Goal: Transaction & Acquisition: Book appointment/travel/reservation

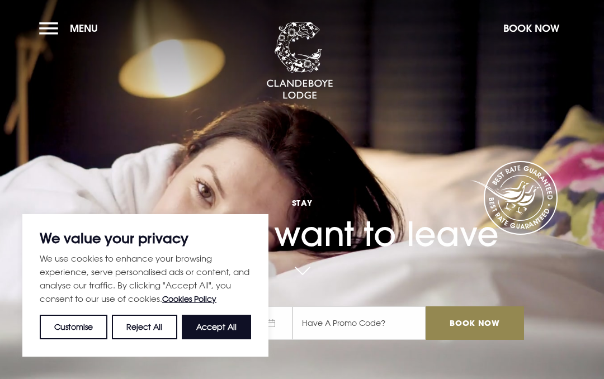
click at [222, 329] on button "Accept All" at bounding box center [216, 327] width 69 height 25
checkbox input "true"
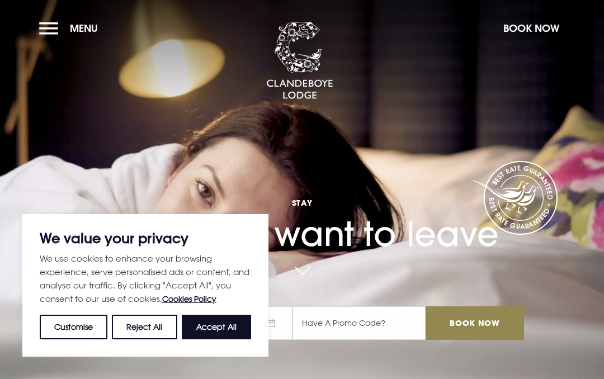
checkbox input "true"
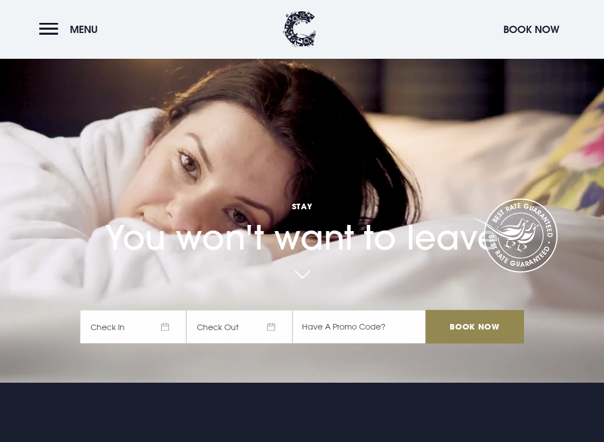
scroll to position [57, 0]
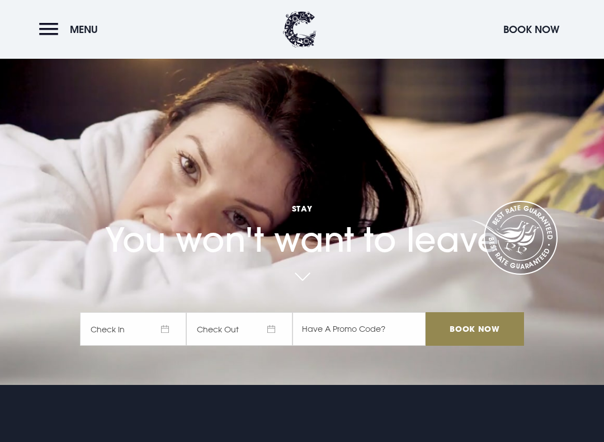
click at [163, 332] on span "Check In" at bounding box center [133, 329] width 106 height 34
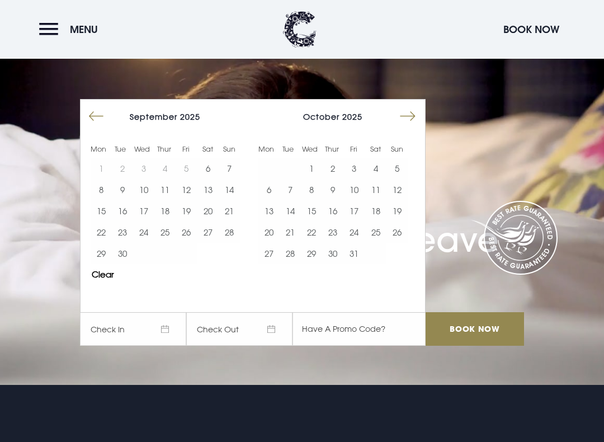
click at [238, 190] on button "14" at bounding box center [229, 189] width 21 height 21
click at [150, 212] on button "17" at bounding box center [143, 210] width 21 height 21
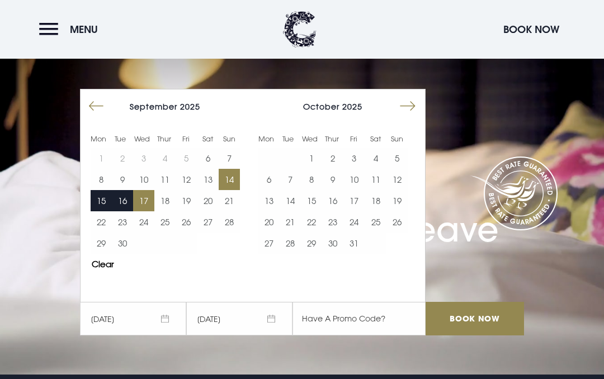
scroll to position [0, 0]
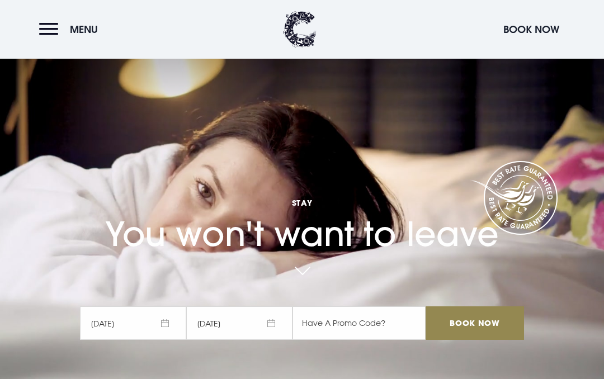
click at [479, 325] on input "Book Now" at bounding box center [475, 324] width 99 height 34
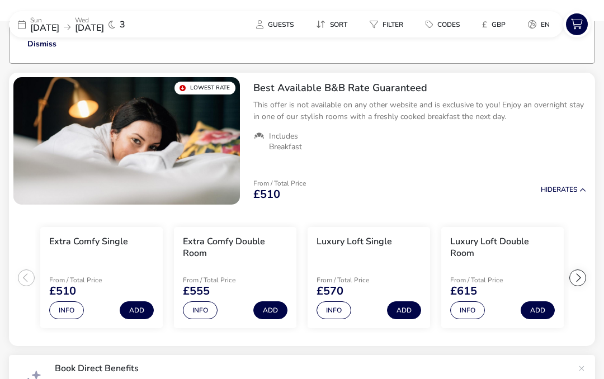
scroll to position [91, 0]
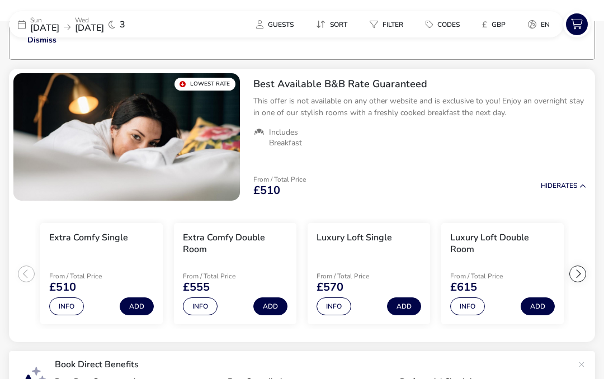
click at [271, 309] on button "Add" at bounding box center [271, 307] width 34 height 18
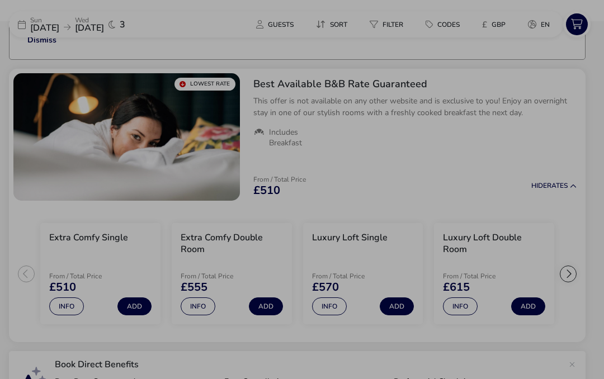
click at [455, 166] on div "Extra Comfy Double Room Best Available B&B Rate Guaranteed Guests (max 2) Adult…" at bounding box center [302, 189] width 604 height 379
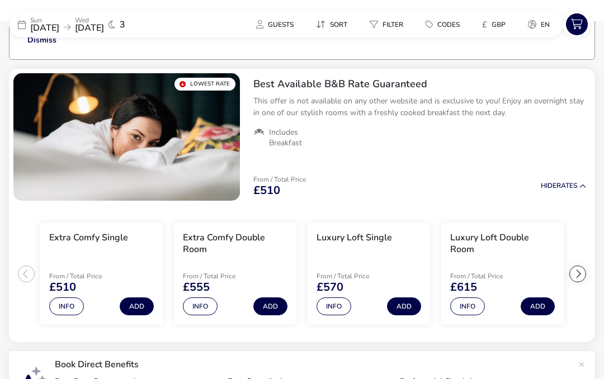
click at [581, 276] on div at bounding box center [578, 274] width 17 height 17
click at [580, 275] on ul "Extra Comfy Single From / Total Price £510 Info Add Extra Comfy Double Room Fro…" at bounding box center [302, 274] width 587 height 138
click at [202, 308] on button "Info" at bounding box center [200, 307] width 35 height 18
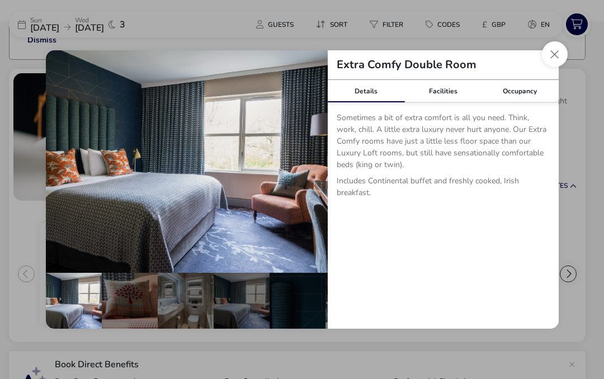
scroll to position [0, 0]
click at [316, 167] on button "details" at bounding box center [311, 162] width 22 height 22
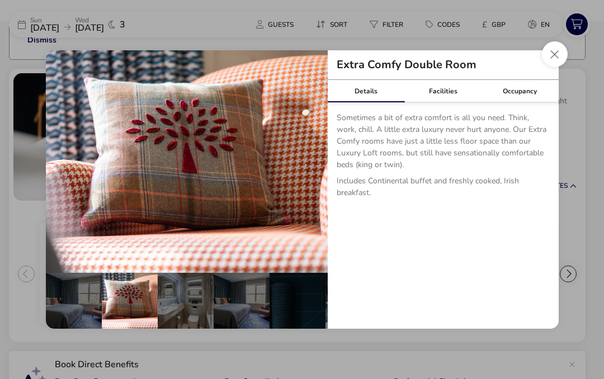
click at [318, 161] on button "details" at bounding box center [311, 162] width 22 height 22
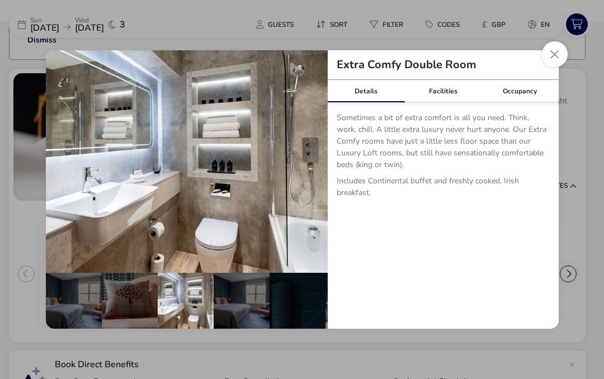
scroll to position [0, 110]
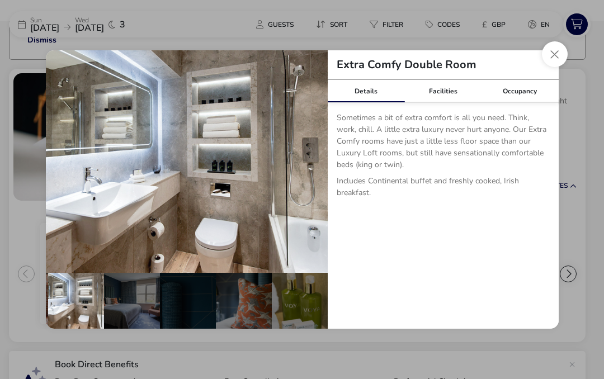
click at [313, 166] on button "details" at bounding box center [311, 162] width 22 height 22
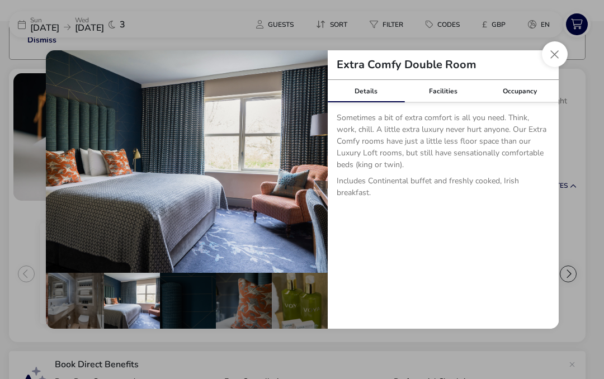
click at [316, 162] on button "details" at bounding box center [311, 162] width 22 height 22
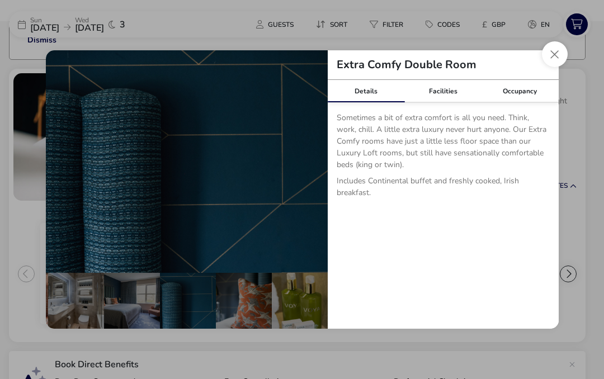
click at [315, 163] on button "details" at bounding box center [311, 162] width 22 height 22
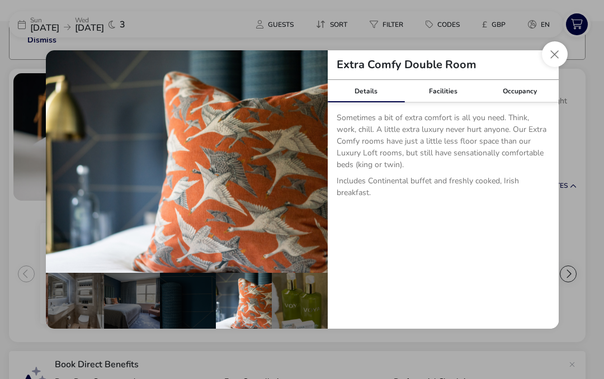
click at [316, 162] on button "details" at bounding box center [311, 162] width 22 height 22
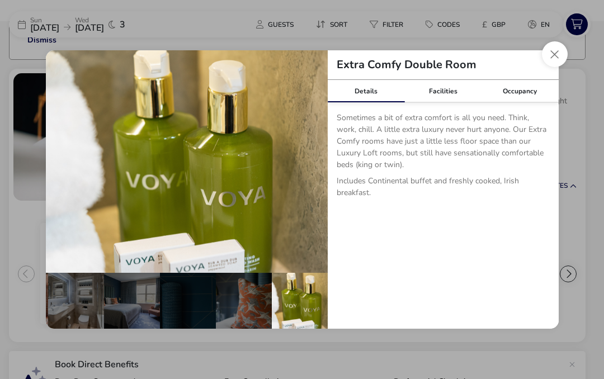
click at [318, 162] on button "details" at bounding box center [311, 162] width 22 height 22
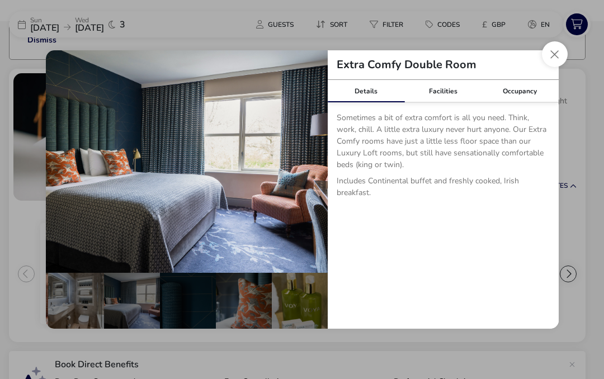
scroll to position [0, 0]
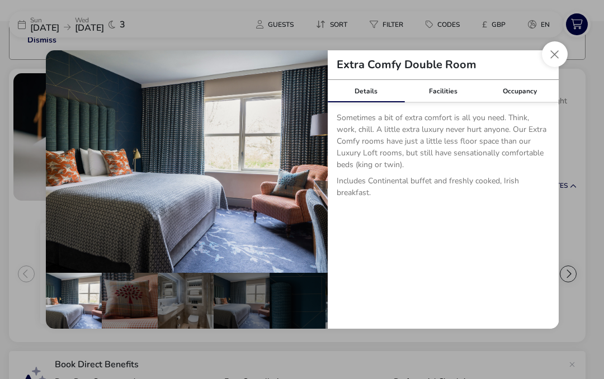
click at [316, 162] on button "details" at bounding box center [311, 162] width 22 height 22
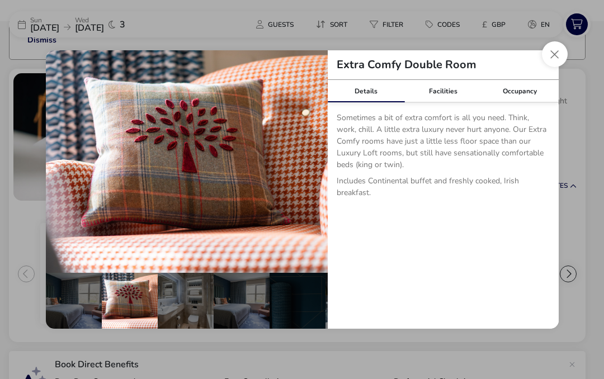
click at [446, 96] on div "Facilities" at bounding box center [443, 91] width 77 height 22
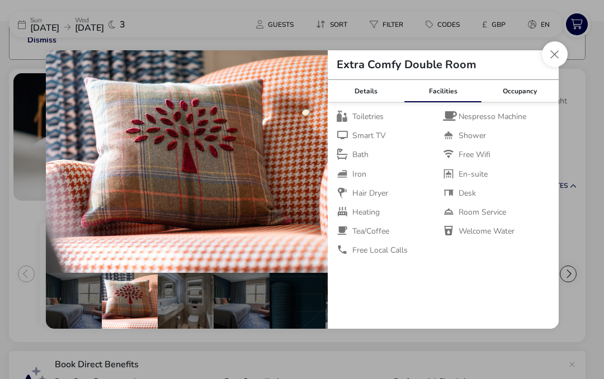
click at [525, 93] on div "Occupancy" at bounding box center [520, 91] width 77 height 22
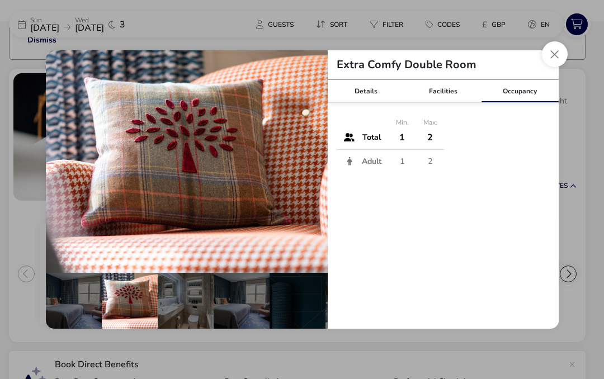
click at [368, 96] on div "Details" at bounding box center [366, 91] width 77 height 22
